Goal: Task Accomplishment & Management: Manage account settings

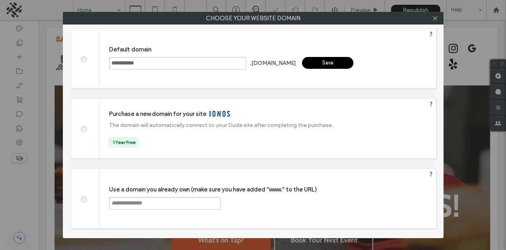
click at [204, 214] on div "Use a domain you already own (make sure you have added “www.” to the URL) Conti…" at bounding box center [267, 198] width 337 height 59
click at [207, 200] on input "text" at bounding box center [164, 203] width 111 height 13
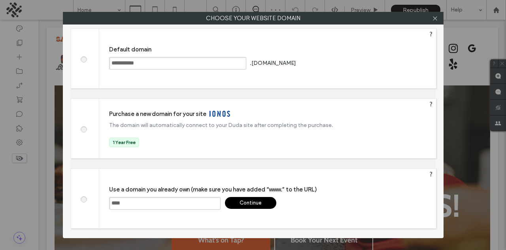
paste input "**********"
type input "**********"
click at [269, 198] on div "Continue" at bounding box center [250, 203] width 51 height 12
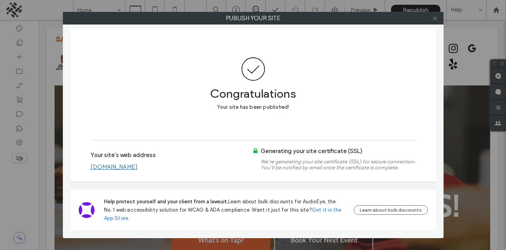
click at [435, 14] on span at bounding box center [435, 18] width 6 height 12
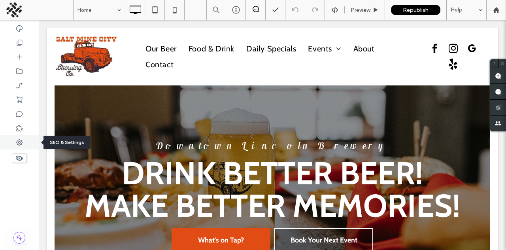
click at [13, 145] on div at bounding box center [19, 142] width 39 height 14
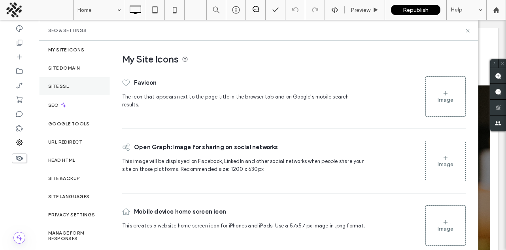
click at [80, 81] on div "Site SSL" at bounding box center [74, 86] width 71 height 18
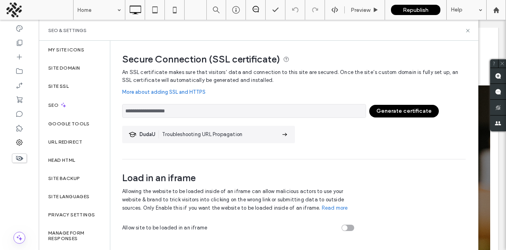
click at [415, 108] on button "Generate certificate" at bounding box center [404, 111] width 70 height 13
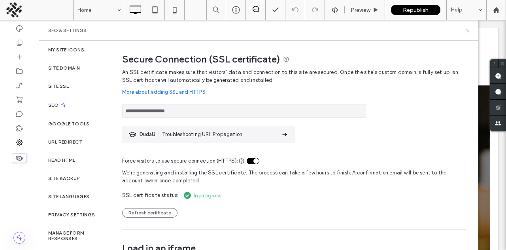
click at [468, 29] on icon at bounding box center [468, 31] width 6 height 6
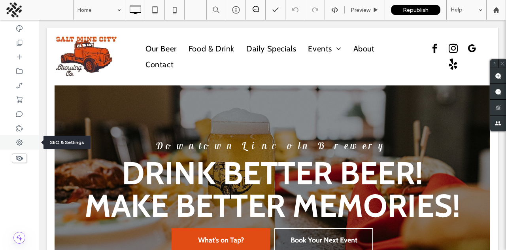
click at [20, 142] on use at bounding box center [19, 142] width 6 height 6
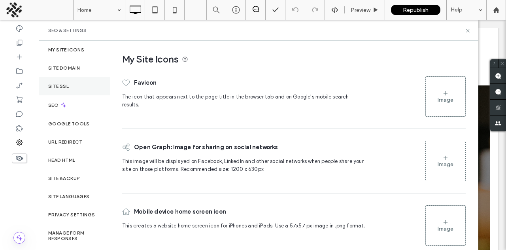
click at [76, 86] on div "Site SSL" at bounding box center [74, 86] width 71 height 18
